Goal: Information Seeking & Learning: Learn about a topic

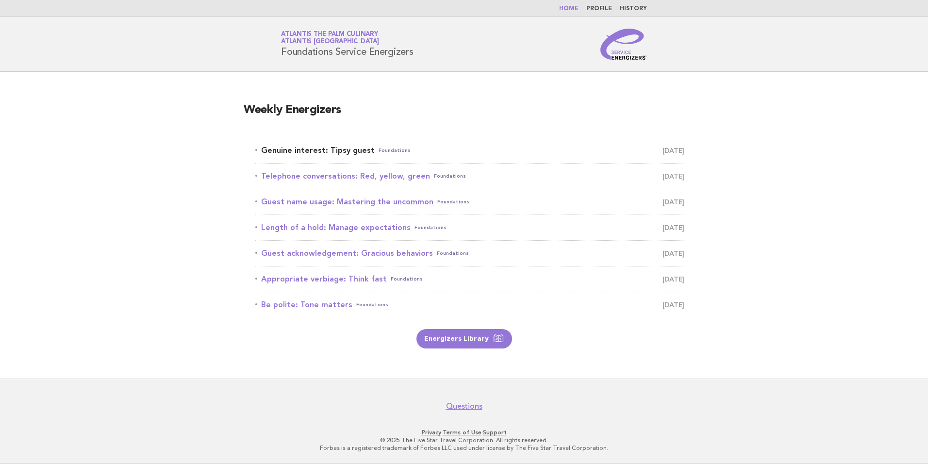
click at [344, 150] on link "Genuine interest: Tipsy guest Foundations [DATE]" at bounding box center [469, 151] width 429 height 14
click at [294, 149] on link "Genuine interest: Tipsy guest Foundations [DATE]" at bounding box center [469, 151] width 429 height 14
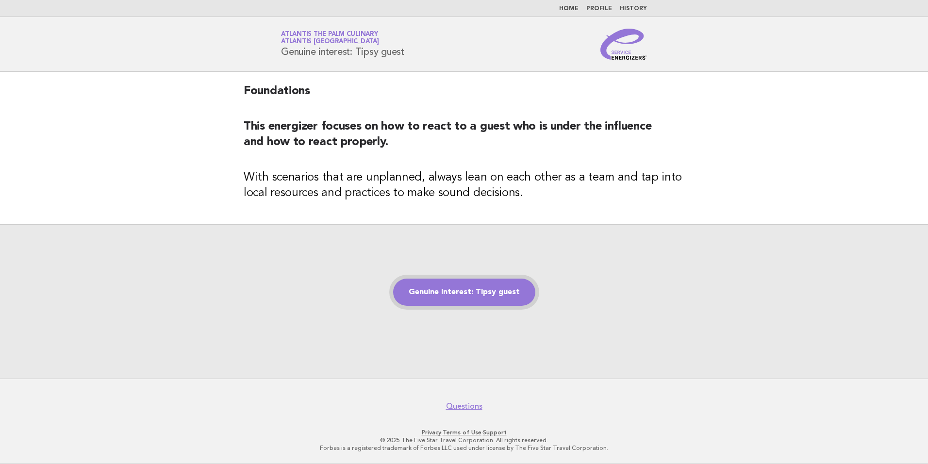
click at [456, 295] on link "Genuine interest: Tipsy guest" at bounding box center [464, 292] width 142 height 27
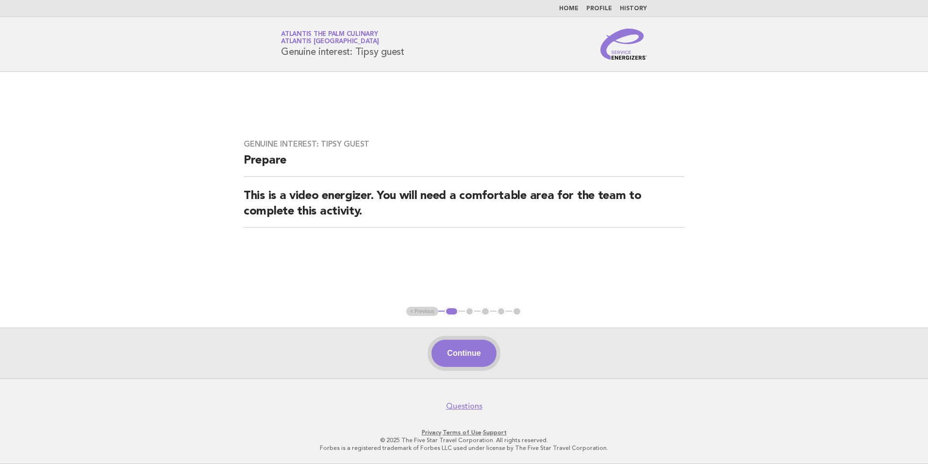
click at [464, 358] on button "Continue" at bounding box center [464, 353] width 65 height 27
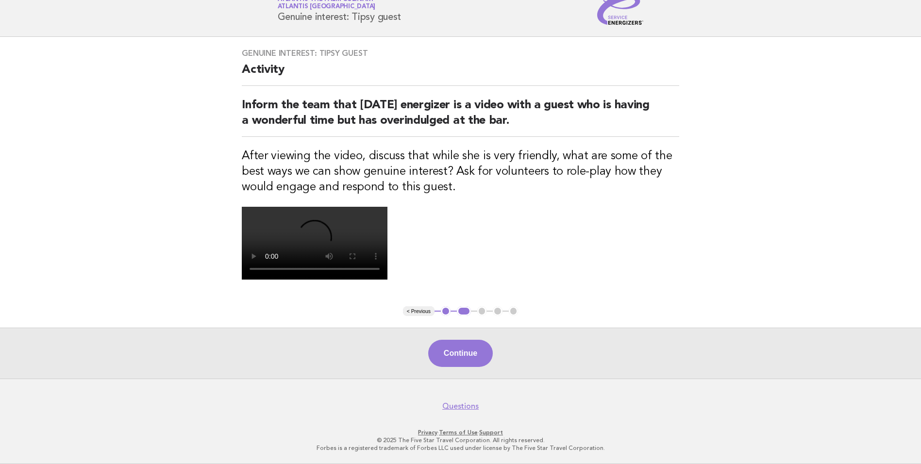
scroll to position [112, 0]
click at [474, 367] on button "Continue" at bounding box center [460, 353] width 65 height 27
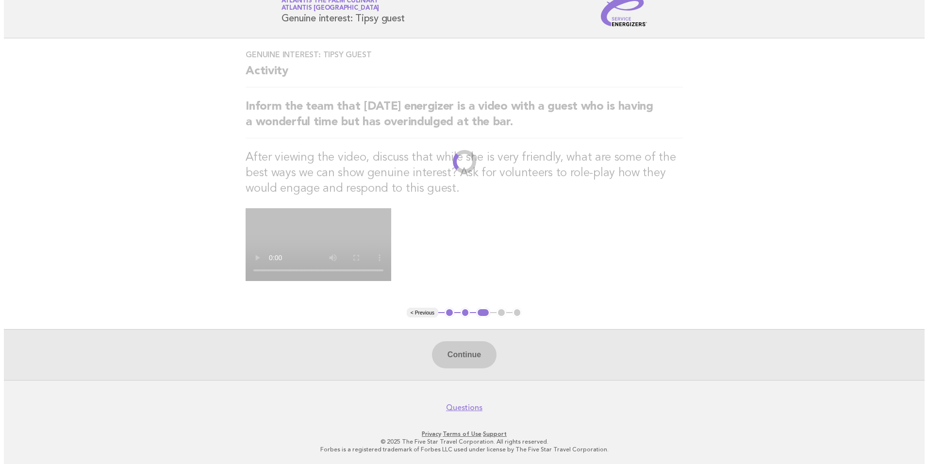
scroll to position [0, 0]
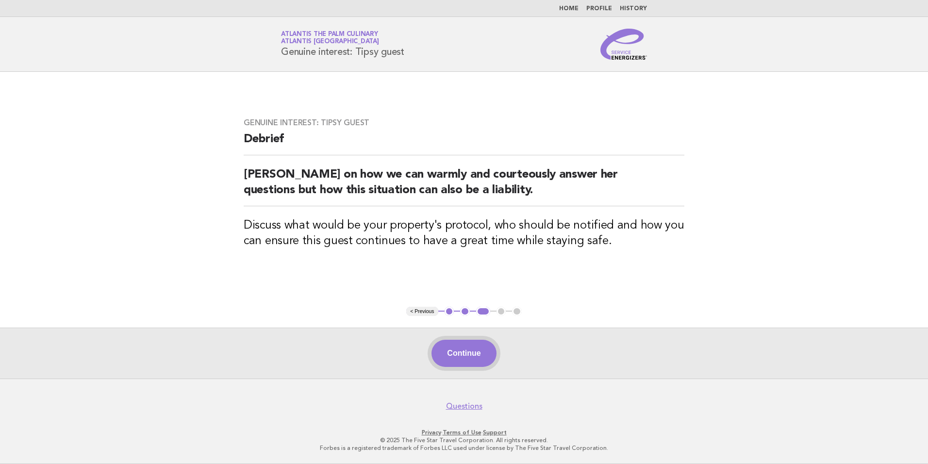
click at [465, 351] on button "Continue" at bounding box center [464, 353] width 65 height 27
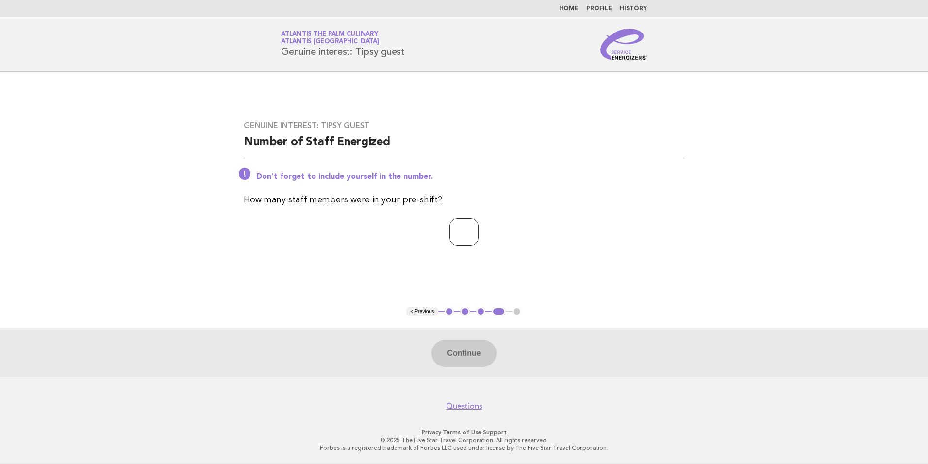
click at [460, 234] on input "number" at bounding box center [463, 231] width 29 height 27
type input "**"
click at [740, 283] on main "Genuine interest: Tipsy guest Number of Staff Energized Don't forget to include…" at bounding box center [464, 225] width 928 height 307
click at [465, 344] on button "Continue" at bounding box center [464, 353] width 65 height 27
